Goal: Navigation & Orientation: Find specific page/section

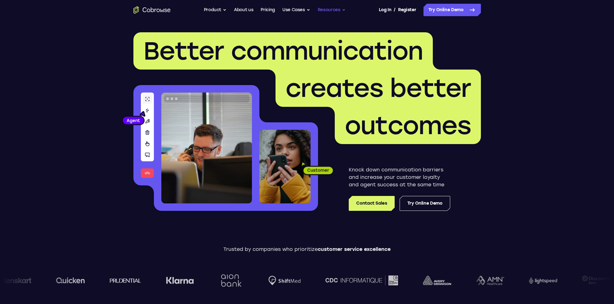
click at [341, 9] on button "Resources" at bounding box center [332, 10] width 28 height 12
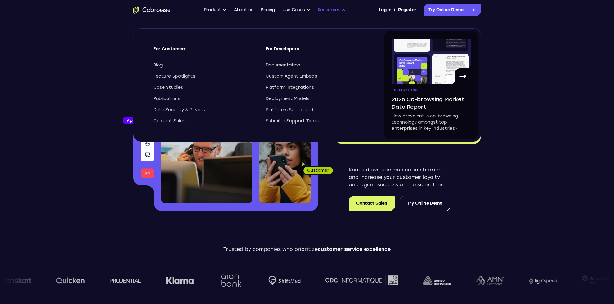
click at [341, 9] on button "Resources" at bounding box center [332, 10] width 28 height 12
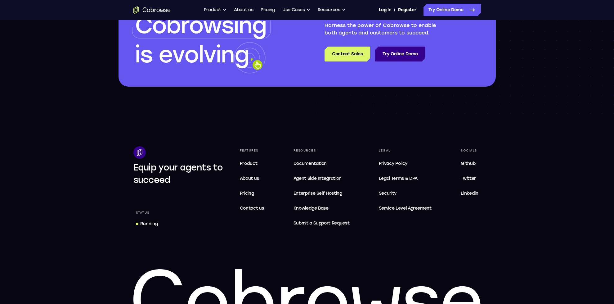
scroll to position [1871, 0]
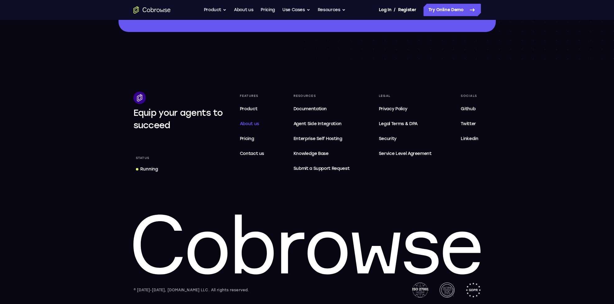
click at [252, 121] on span "About us" at bounding box center [249, 123] width 19 height 5
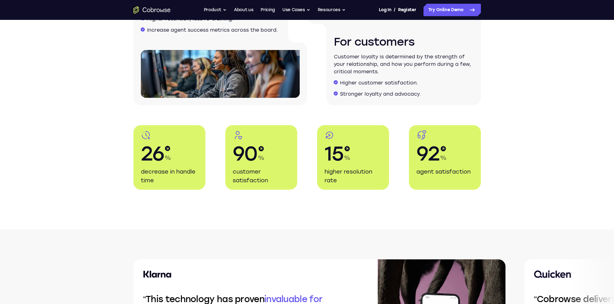
scroll to position [1092, 0]
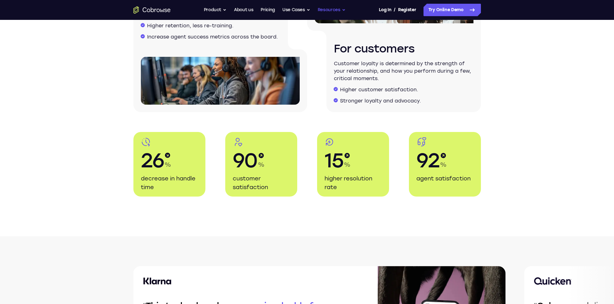
click at [339, 11] on button "Resources" at bounding box center [332, 10] width 28 height 12
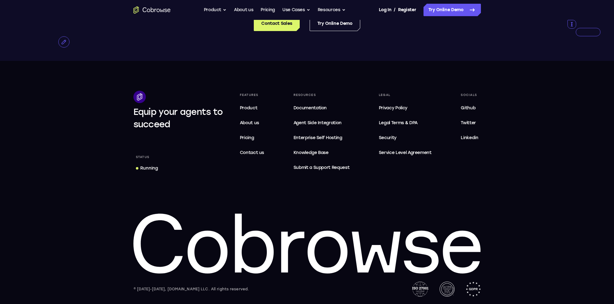
scroll to position [1180, 0]
